Goal: Task Accomplishment & Management: Use online tool/utility

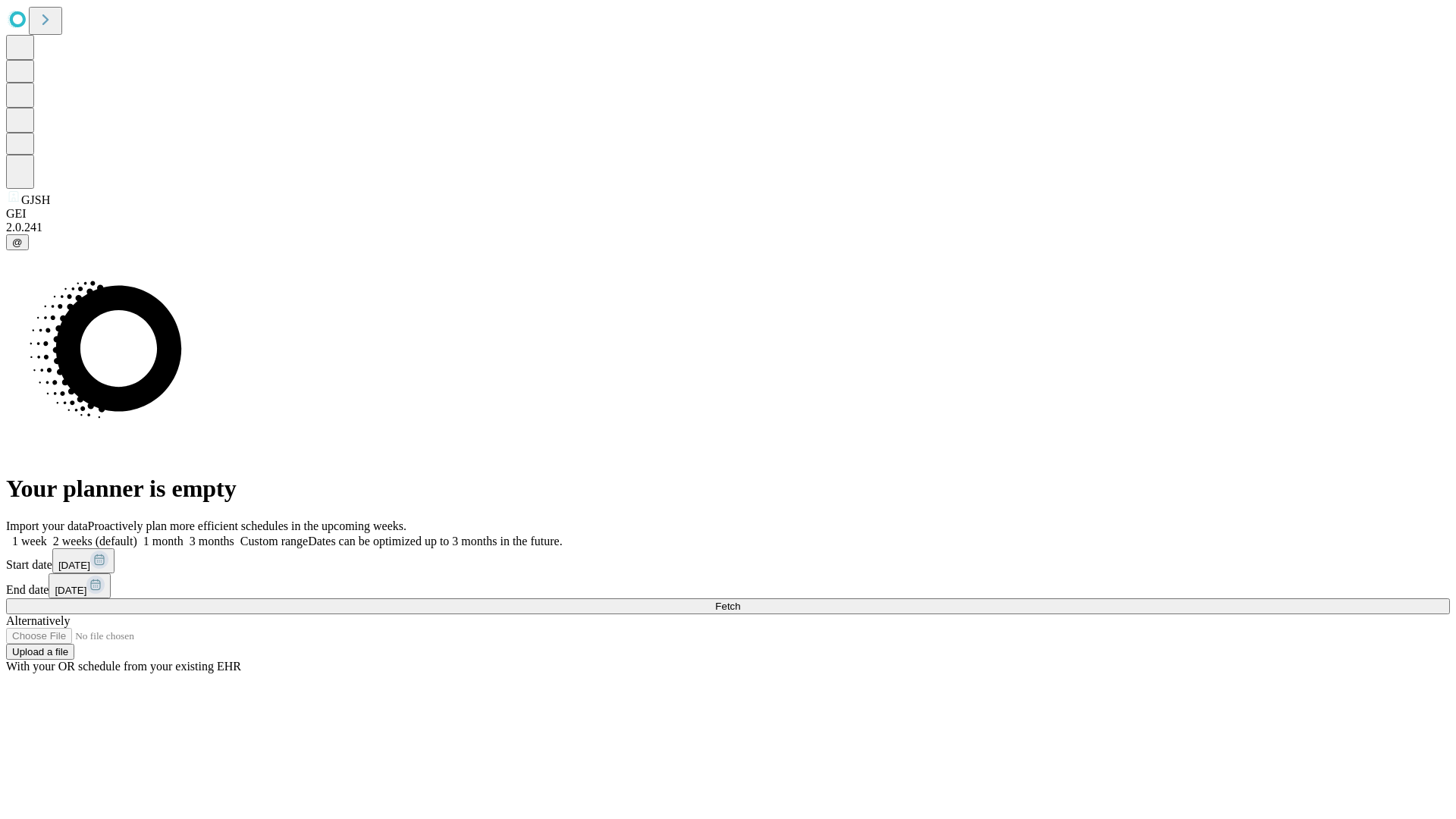
click at [740, 601] on span "Fetch" at bounding box center [728, 606] width 25 height 11
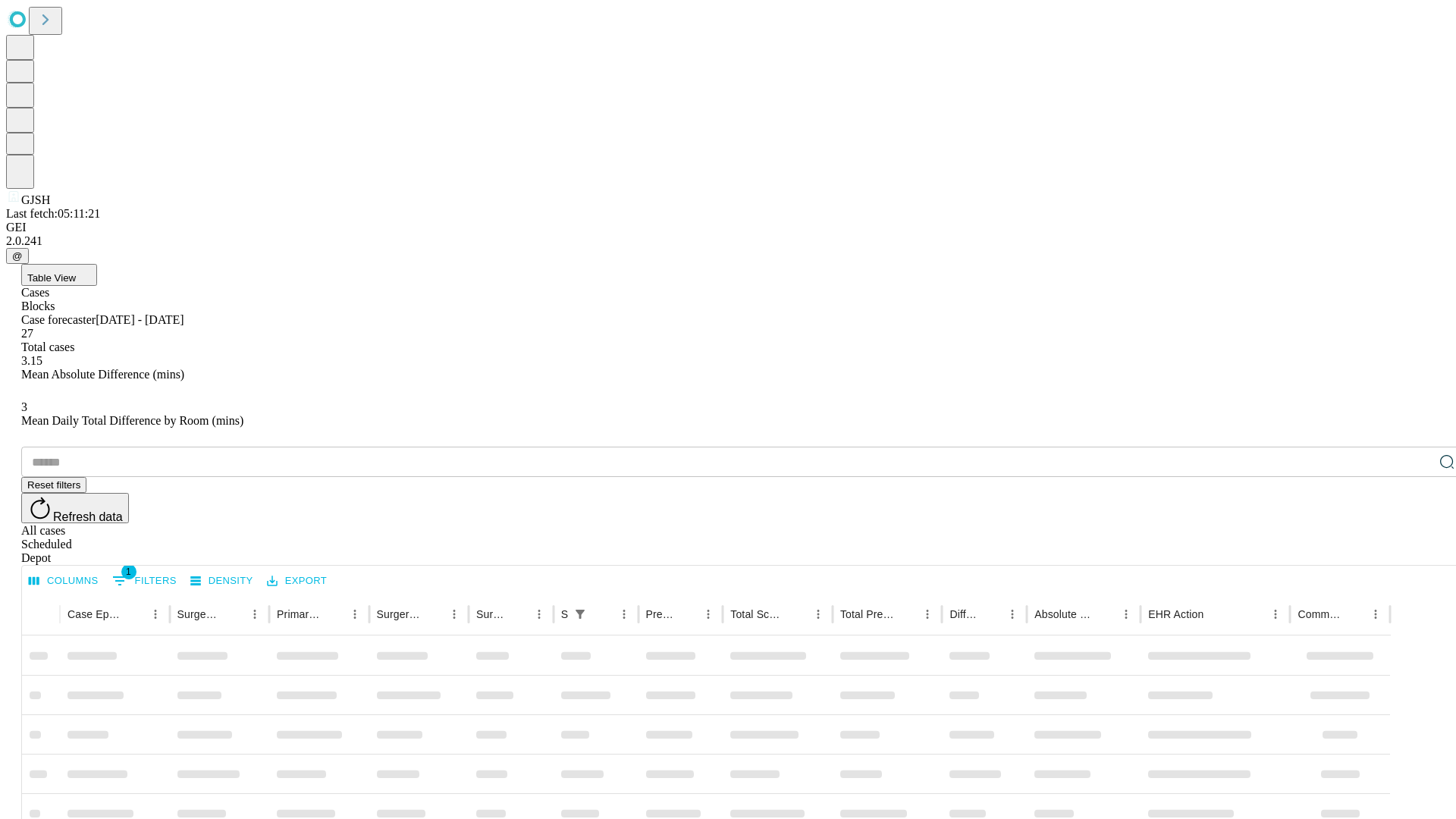
click at [1416, 552] on div "Depot" at bounding box center [743, 558] width 1443 height 13
